Goal: Information Seeking & Learning: Learn about a topic

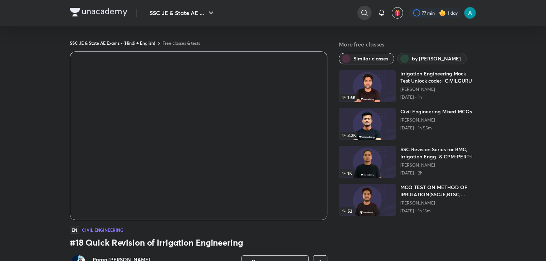
click at [368, 9] on icon at bounding box center [365, 13] width 9 height 9
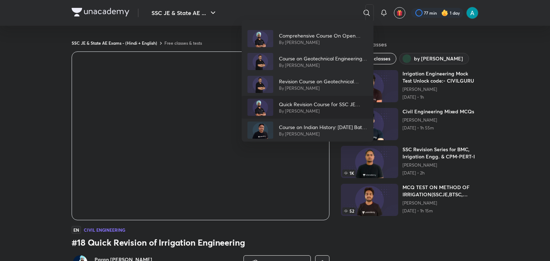
click at [320, 108] on p "By [PERSON_NAME]" at bounding box center [323, 111] width 89 height 6
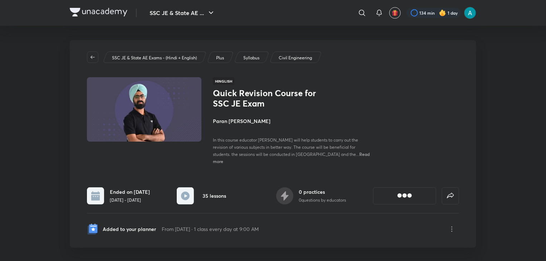
click at [392, 56] on div "SSC JE & State AE Exams - (Hindi + English) Plus Syllabus Civil Engineering" at bounding box center [273, 57] width 372 height 11
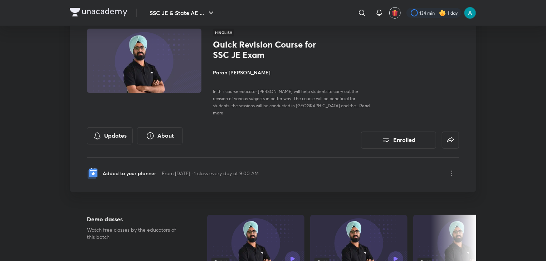
scroll to position [39, 0]
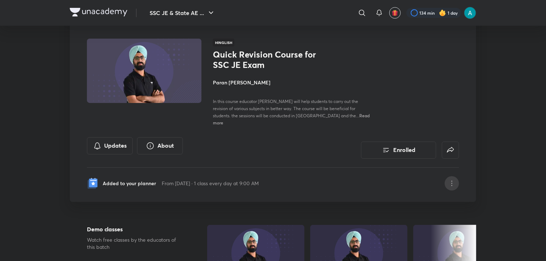
click at [454, 179] on icon at bounding box center [452, 183] width 9 height 9
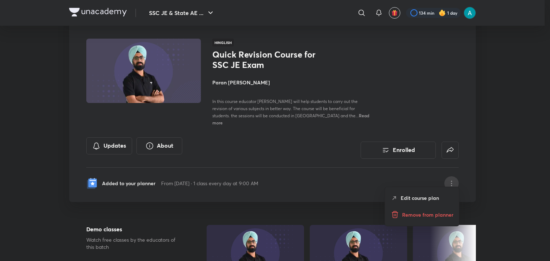
click at [431, 213] on p "Remove from planner" at bounding box center [427, 215] width 51 height 8
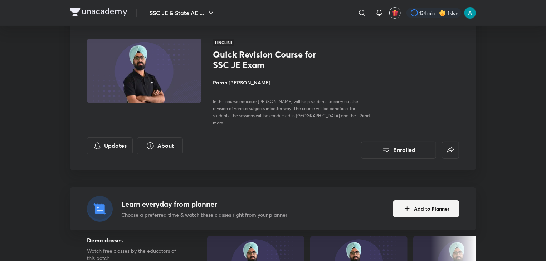
click at [454, 176] on div "Quick Revision Course for SSC JE Exam Enrolled SSC JE & State AE Exams - (Hindi…" at bounding box center [273, 115] width 407 height 229
click at [430, 200] on button "Add to Planner" at bounding box center [426, 208] width 66 height 17
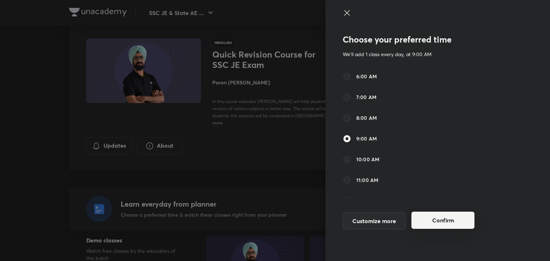
click at [439, 227] on button "Confirm" at bounding box center [442, 220] width 63 height 17
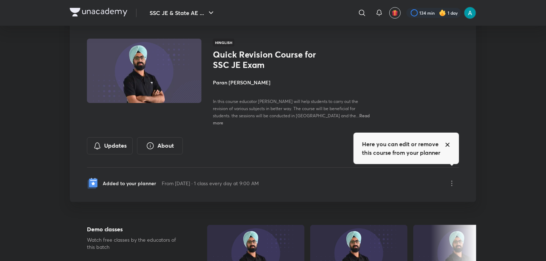
click at [337, 112] on div "In this course educator [PERSON_NAME] will help students to carry out the revis…" at bounding box center [293, 112] width 160 height 28
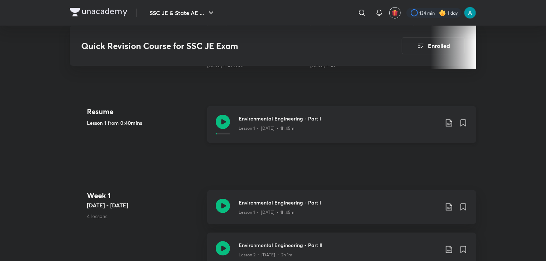
scroll to position [301, 0]
click at [236, 195] on div "Environmental Engineering - Part I Lesson 1 • [DATE] • 1h 45m" at bounding box center [341, 207] width 269 height 34
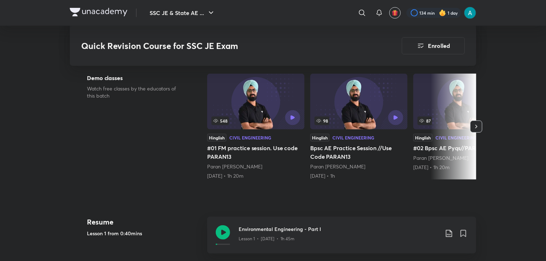
scroll to position [189, 0]
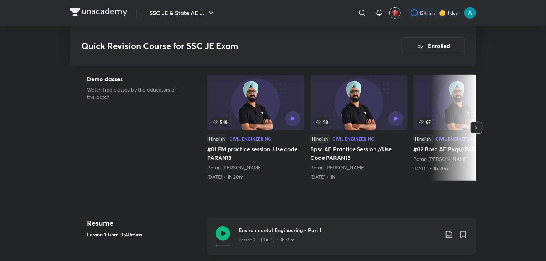
scroll to position [301, 0]
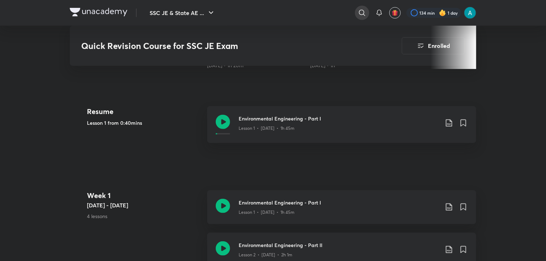
click at [358, 15] on icon at bounding box center [362, 13] width 9 height 9
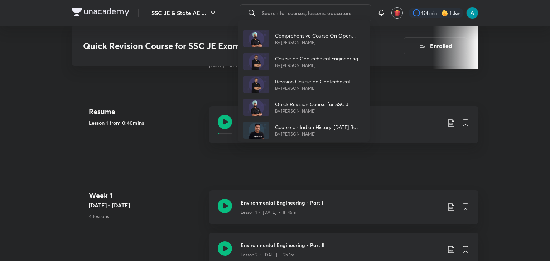
type input "t"
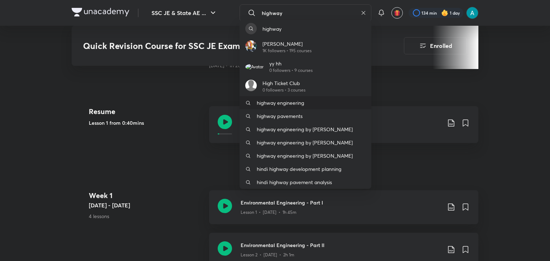
type input "highway"
click at [292, 104] on p "highway engineering" at bounding box center [280, 103] width 47 height 8
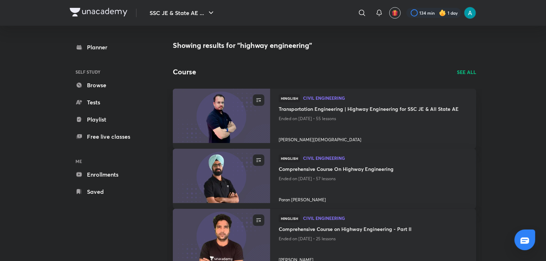
click at [473, 73] on p "SEE ALL" at bounding box center [466, 72] width 19 height 8
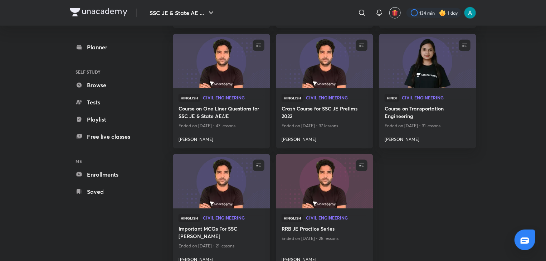
scroll to position [384, 0]
click at [203, 207] on img at bounding box center [221, 181] width 99 height 55
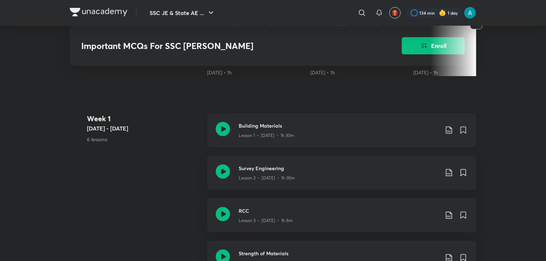
scroll to position [255, 0]
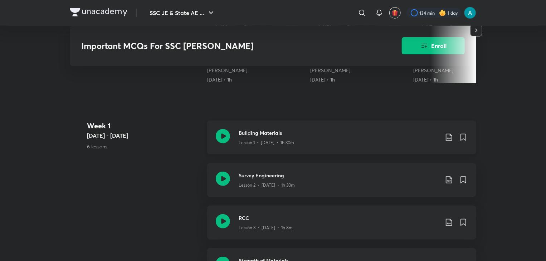
click at [267, 138] on div "Lesson 1 • [DATE] • 1h 30m" at bounding box center [339, 141] width 200 height 9
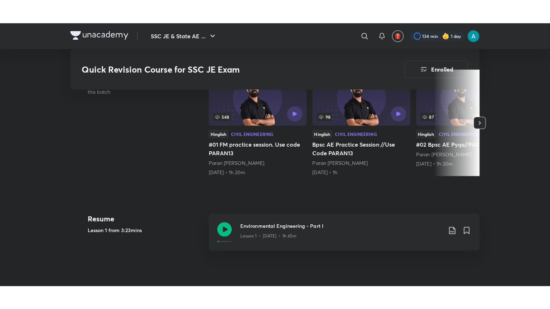
scroll to position [222, 0]
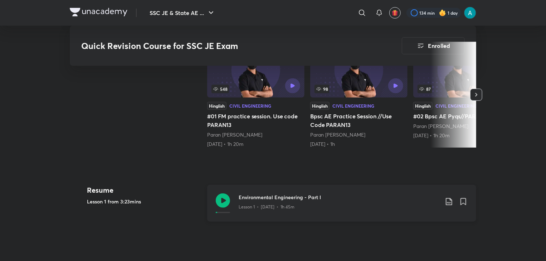
click at [226, 194] on icon at bounding box center [223, 201] width 14 height 14
